Goal: Task Accomplishment & Management: Manage account settings

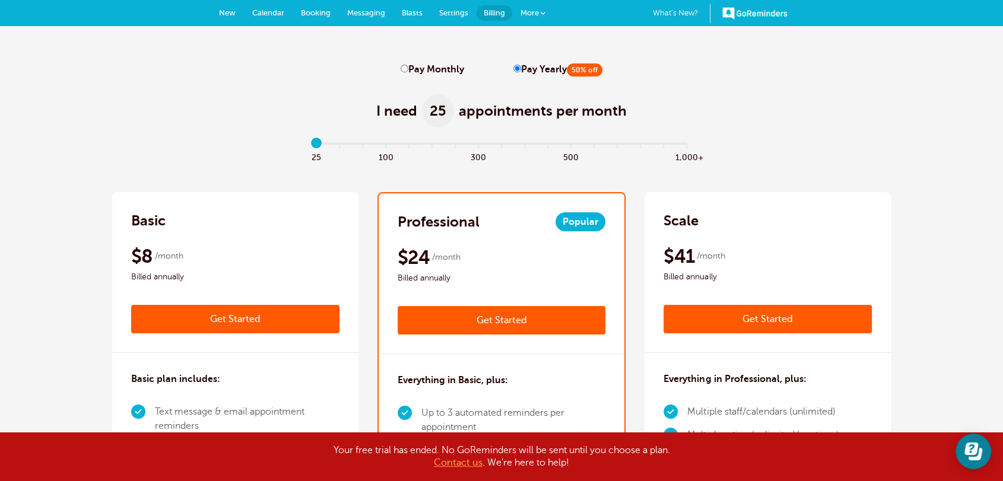
click at [532, 11] on span "More" at bounding box center [529, 12] width 18 height 9
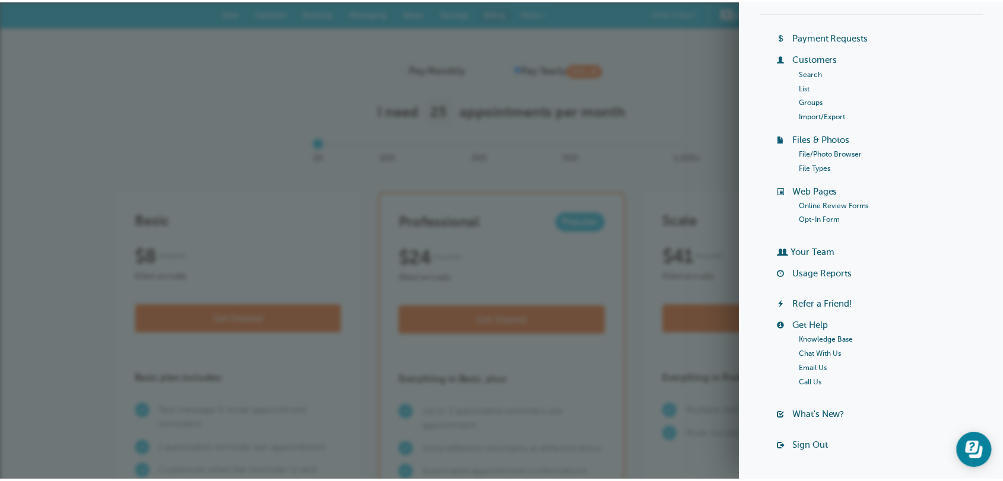
scroll to position [92, 0]
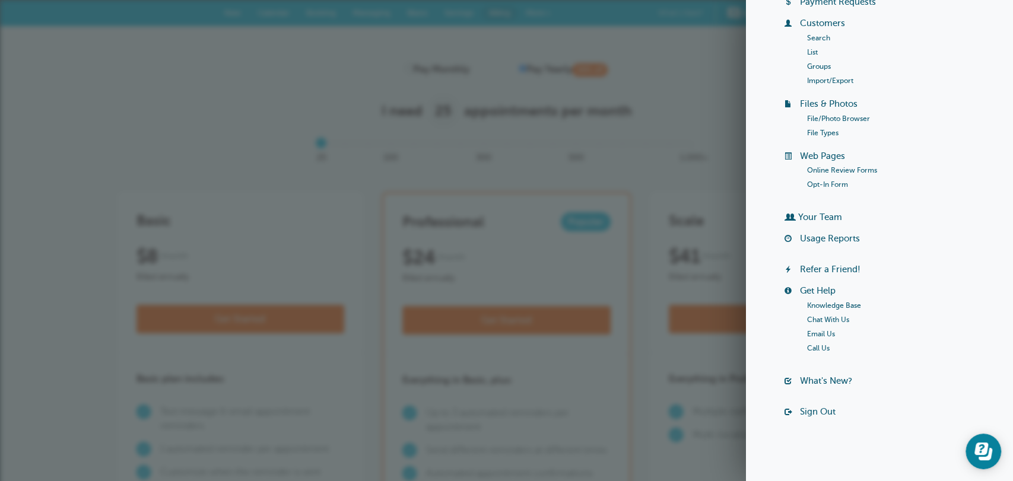
click at [679, 18] on link "What's New? 1" at bounding box center [687, 13] width 58 height 19
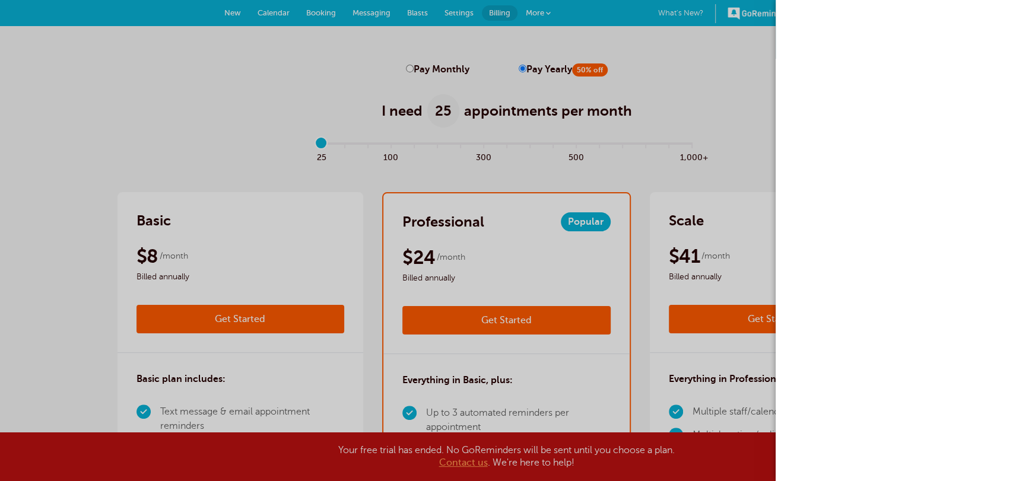
click at [453, 15] on div at bounding box center [506, 240] width 1013 height 481
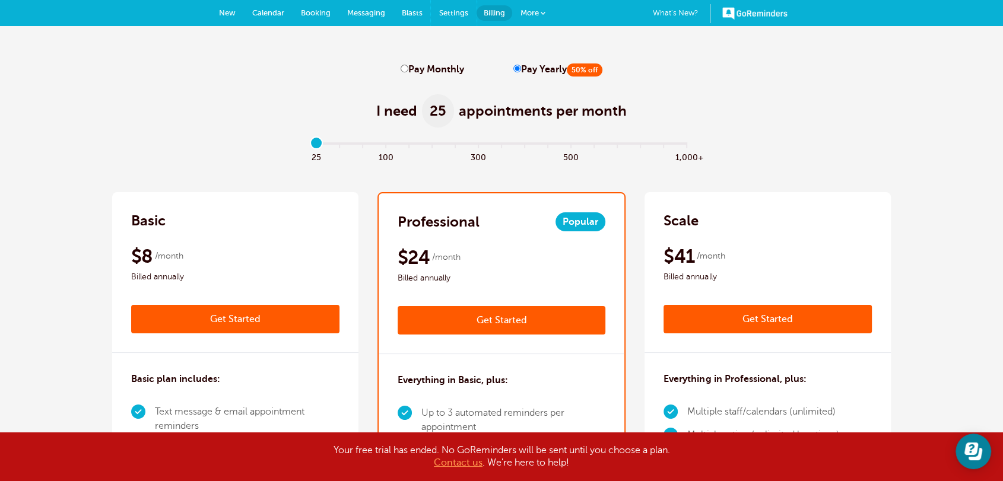
click at [453, 15] on span "Settings" at bounding box center [453, 12] width 29 height 9
click at [531, 12] on span "More" at bounding box center [529, 12] width 18 height 9
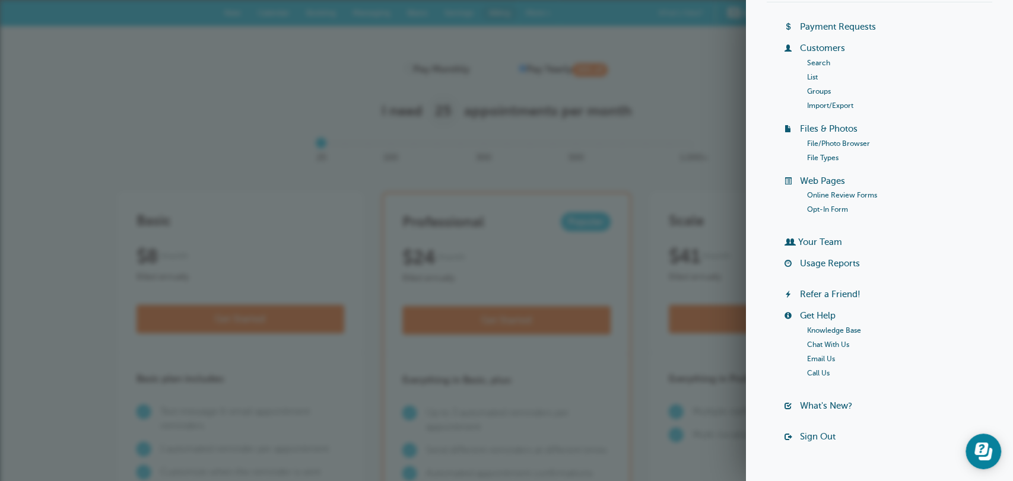
scroll to position [92, 0]
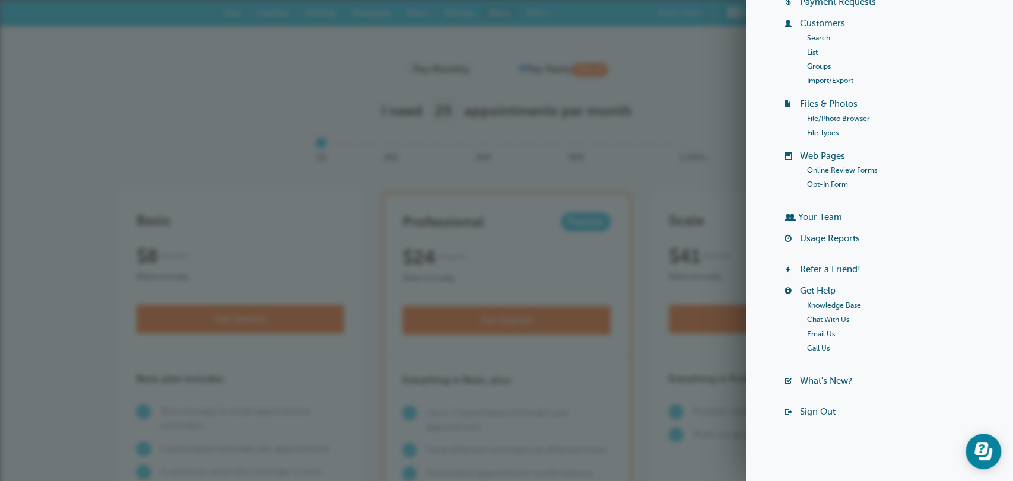
click at [817, 411] on link "Sign Out" at bounding box center [818, 411] width 36 height 9
